Goal: Check status: Check status

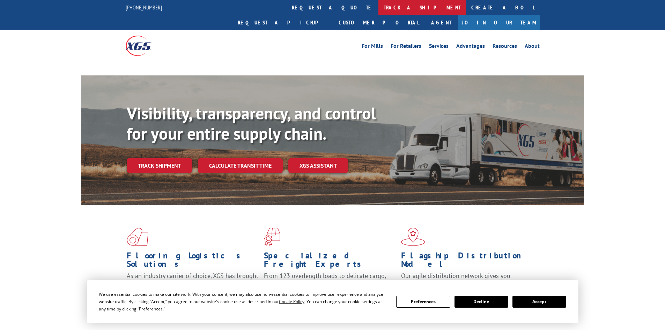
click at [379, 7] on link "track a shipment" at bounding box center [423, 7] width 88 height 15
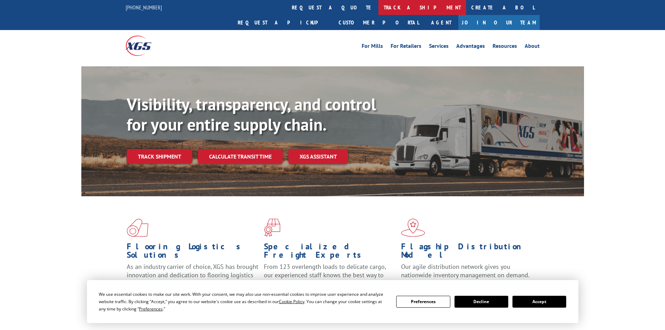
click at [379, 12] on link "track a shipment" at bounding box center [423, 7] width 88 height 15
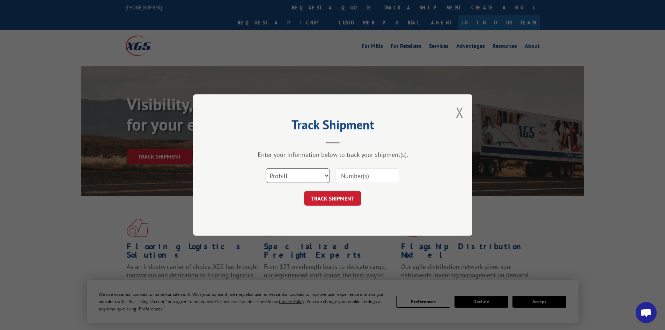
click at [298, 178] on select "Select category... Probill BOL PO" at bounding box center [298, 175] width 64 height 15
select select "bol"
click at [266, 168] on select "Select category... Probill BOL PO" at bounding box center [298, 175] width 64 height 15
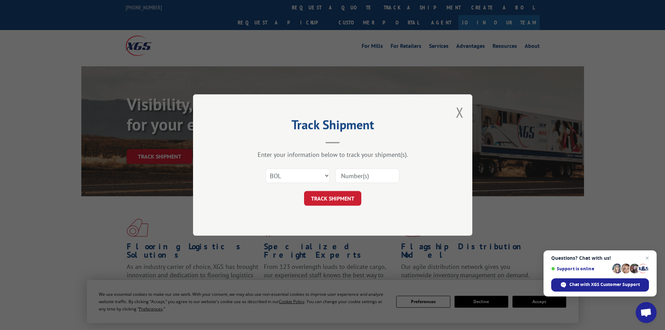
click at [351, 176] on input at bounding box center [367, 175] width 64 height 15
paste input "17520523"
type input "17520523"
click at [336, 202] on button "TRACK SHIPMENT" at bounding box center [332, 198] width 57 height 15
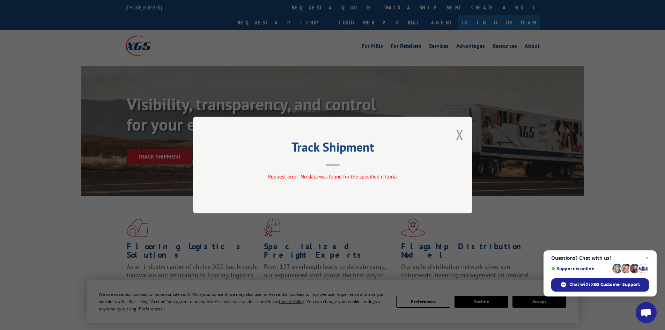
click at [455, 133] on div "Track Shipment Request error: No data was found for the specified criteria." at bounding box center [332, 165] width 279 height 97
click at [457, 137] on button "Close modal" at bounding box center [460, 134] width 8 height 19
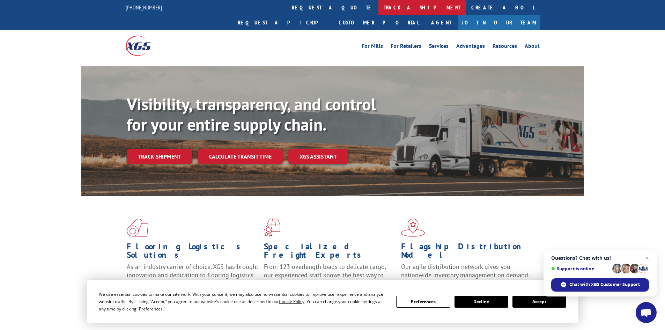
click at [379, 11] on link "track a shipment" at bounding box center [423, 7] width 88 height 15
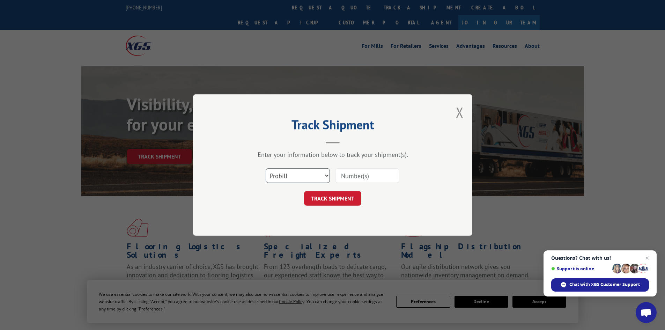
click at [316, 173] on select "Select category... Probill BOL PO" at bounding box center [298, 175] width 64 height 15
click at [266, 168] on select "Select category... Probill BOL PO" at bounding box center [298, 175] width 64 height 15
click at [342, 177] on input at bounding box center [367, 175] width 64 height 15
paste input "17520523"
type input "17520523"
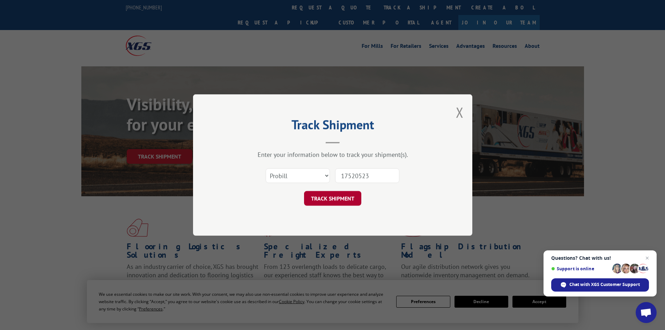
click at [329, 198] on button "TRACK SHIPMENT" at bounding box center [332, 198] width 57 height 15
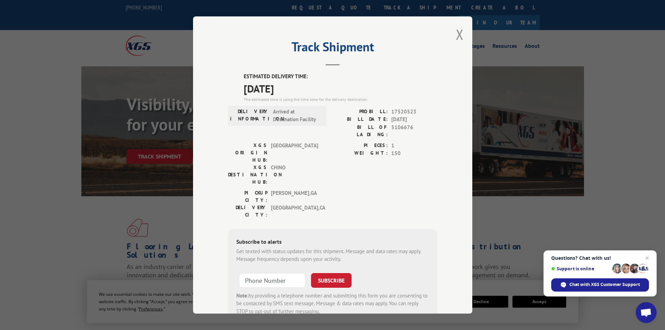
click at [461, 38] on div "Track Shipment ESTIMATED DELIVERY TIME: [DATE] The estimated time is using the …" at bounding box center [332, 164] width 279 height 297
drag, startPoint x: 456, startPoint y: 34, endPoint x: 359, endPoint y: 15, distance: 99.2
click at [457, 34] on button "Close modal" at bounding box center [460, 34] width 8 height 19
